Goal: Transaction & Acquisition: Purchase product/service

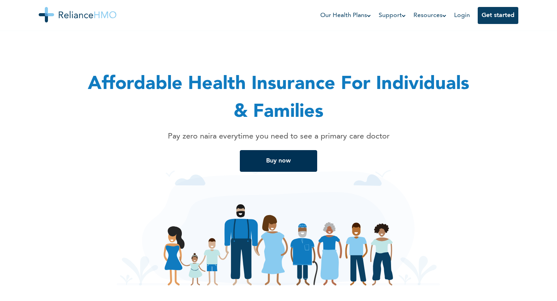
click at [258, 162] on button "Buy now" at bounding box center [278, 161] width 77 height 22
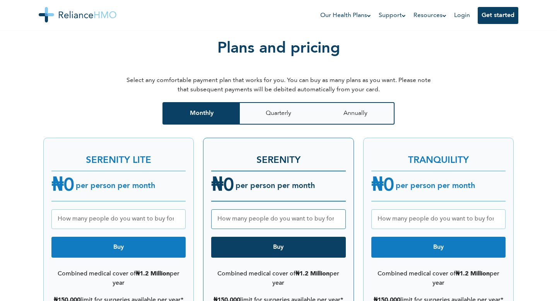
click at [148, 211] on input "number" at bounding box center [118, 219] width 134 height 20
drag, startPoint x: 171, startPoint y: 210, endPoint x: 53, endPoint y: 210, distance: 117.2
click at [53, 210] on input "number" at bounding box center [118, 219] width 134 height 20
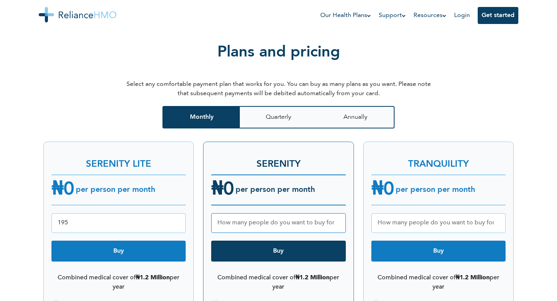
scroll to position [974, 0]
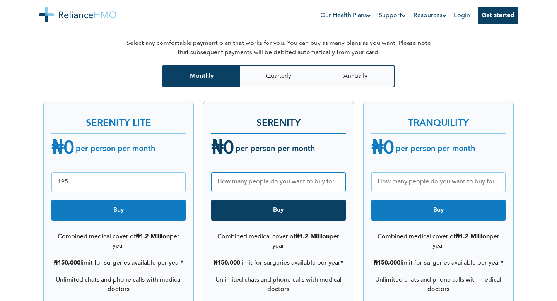
type input "195"
click at [125, 206] on button "Buy" at bounding box center [118, 210] width 134 height 21
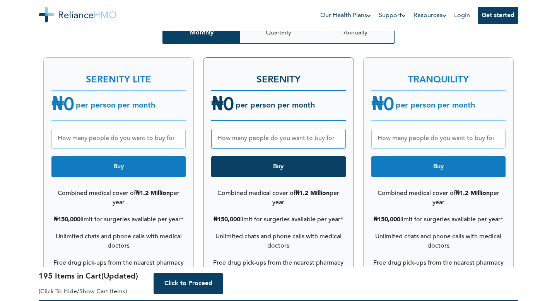
scroll to position [1020, 0]
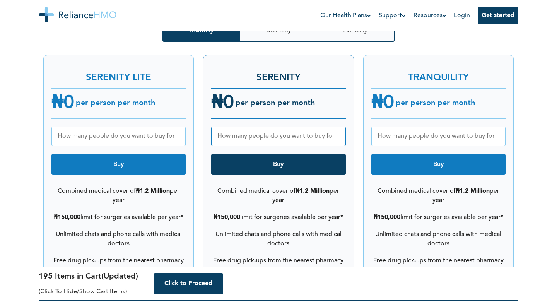
click at [110, 280] on h4 "195 Items in Cart (Updated)" at bounding box center [88, 277] width 99 height 12
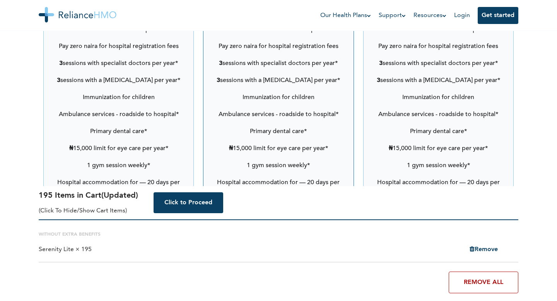
scroll to position [1286, 0]
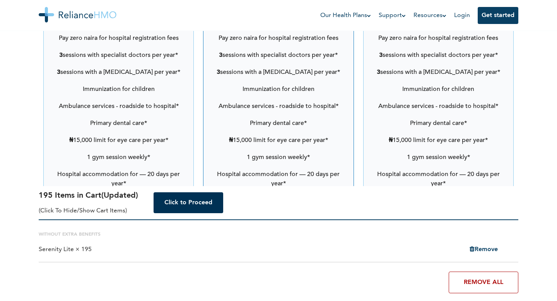
click at [186, 205] on button "Click to Proceed" at bounding box center [189, 202] width 70 height 21
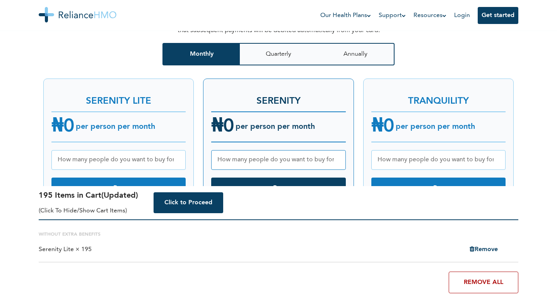
scroll to position [1019, 0]
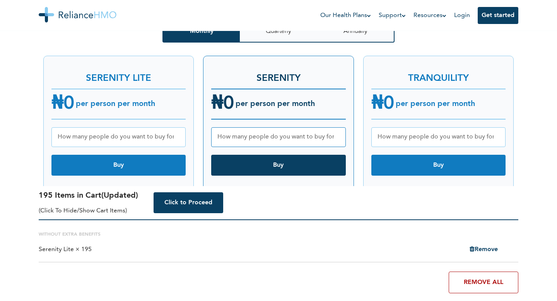
click at [173, 128] on input "number" at bounding box center [118, 137] width 134 height 20
type input "195"
click at [175, 140] on div "SERENITY LITE ₦ 0 per person per month 195 Buy Combined medical cover of ₦1.2 M…" at bounding box center [118, 298] width 150 height 485
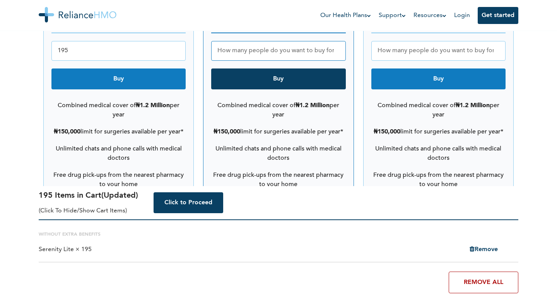
scroll to position [1099, 0]
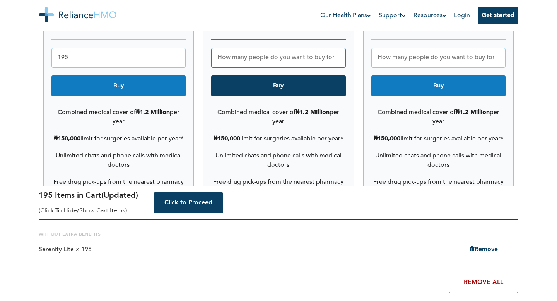
click at [148, 76] on button "Buy" at bounding box center [118, 85] width 134 height 21
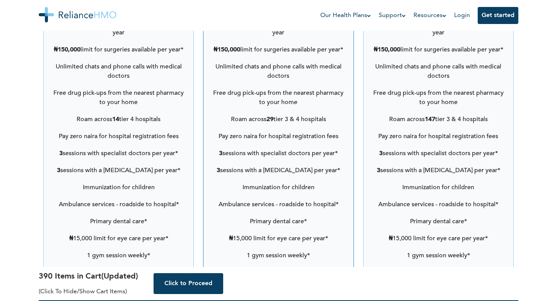
scroll to position [1246, 0]
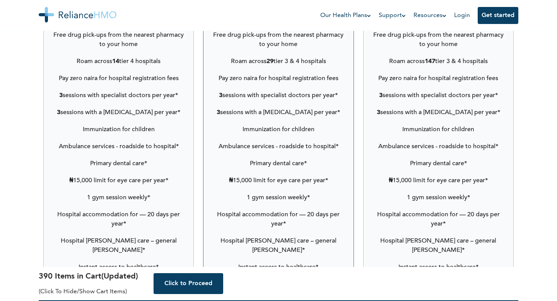
click at [100, 292] on h5 "(Click to hide/show cart items)" at bounding box center [88, 291] width 99 height 9
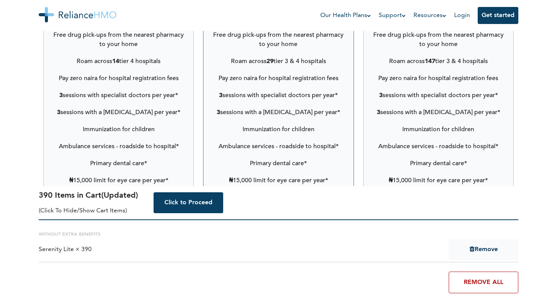
click at [478, 249] on button "Remove" at bounding box center [484, 249] width 70 height 21
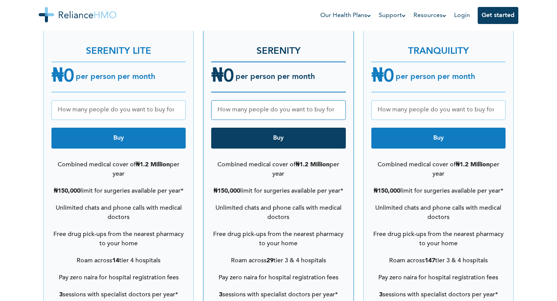
scroll to position [1051, 0]
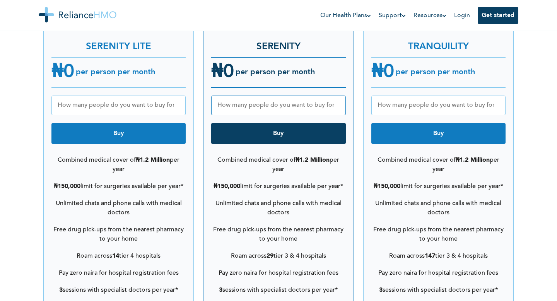
click at [130, 99] on input "number" at bounding box center [118, 106] width 134 height 20
type input "195"
click at [127, 124] on button "Buy" at bounding box center [118, 133] width 134 height 21
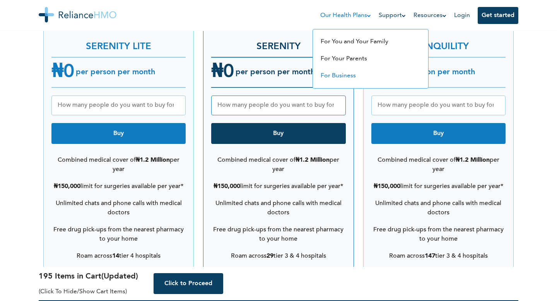
click at [339, 77] on link "For Business" at bounding box center [338, 76] width 35 height 6
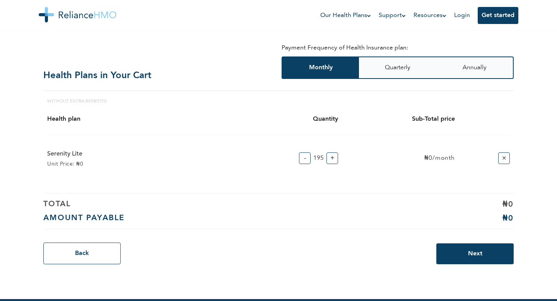
click at [442, 157] on p "₦0/month" at bounding box center [416, 158] width 77 height 9
click at [433, 159] on p "₦0/month" at bounding box center [416, 158] width 77 height 9
click at [433, 161] on p "₦0/month" at bounding box center [416, 158] width 77 height 9
click at [432, 161] on p "₦0/month" at bounding box center [416, 158] width 77 height 9
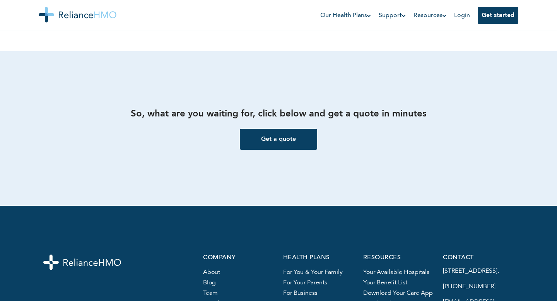
scroll to position [990, 0]
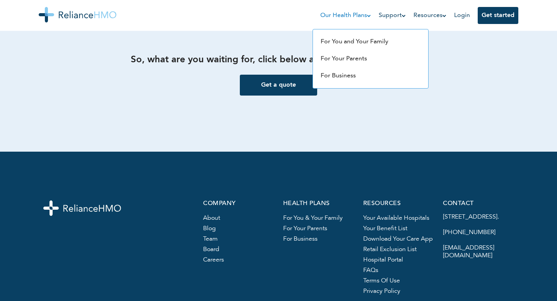
click at [353, 15] on link "Our Health Plans" at bounding box center [345, 15] width 51 height 9
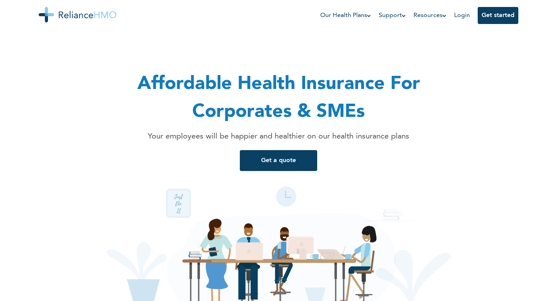
click at [357, 182] on img at bounding box center [278, 248] width 344 height 155
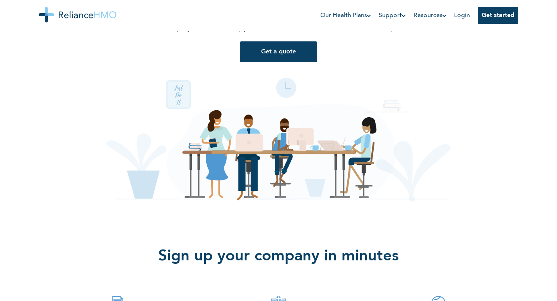
scroll to position [61, 0]
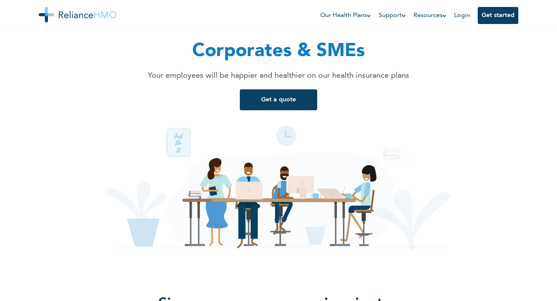
click at [86, 18] on img at bounding box center [78, 14] width 78 height 15
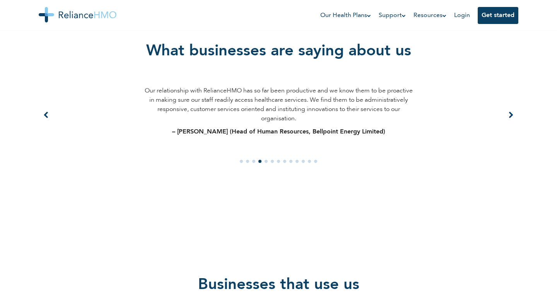
scroll to position [541, 0]
click at [71, 15] on img at bounding box center [78, 14] width 78 height 15
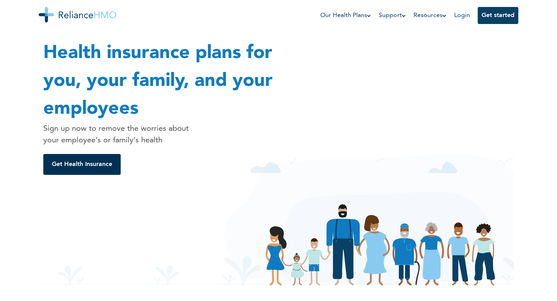
click at [89, 166] on button "Get Health Insurance" at bounding box center [81, 164] width 77 height 21
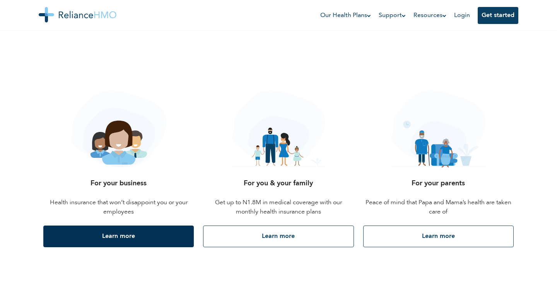
scroll to position [305, 0]
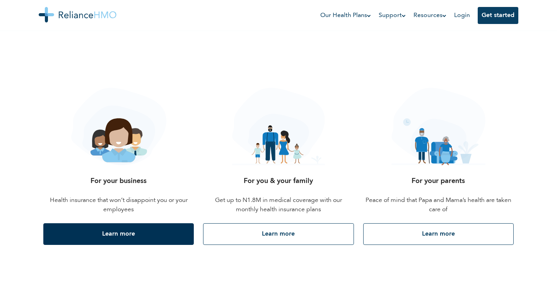
click at [131, 232] on button "Learn more" at bounding box center [118, 234] width 150 height 22
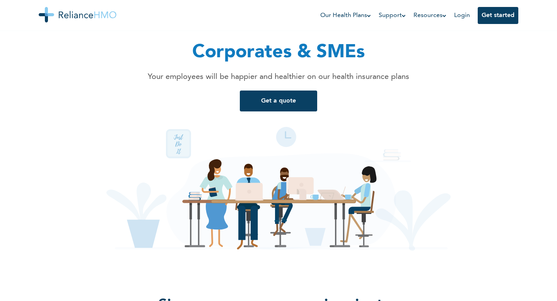
scroll to position [39, 0]
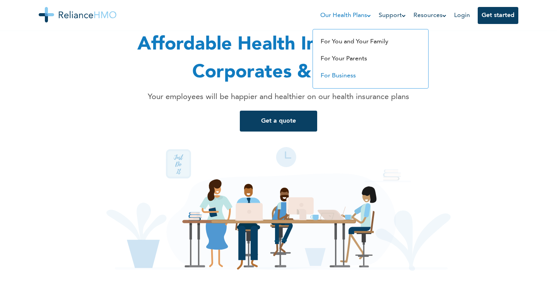
click at [347, 78] on link "For Business" at bounding box center [338, 76] width 35 height 6
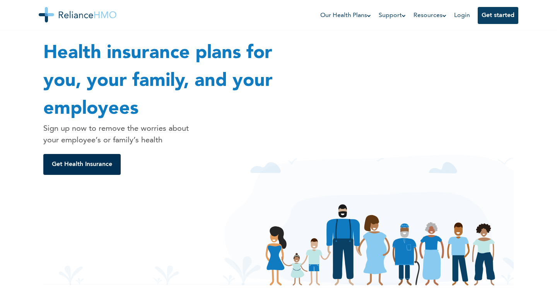
click at [92, 166] on button "Get Health Insurance" at bounding box center [81, 164] width 77 height 21
